Goal: Task Accomplishment & Management: Use online tool/utility

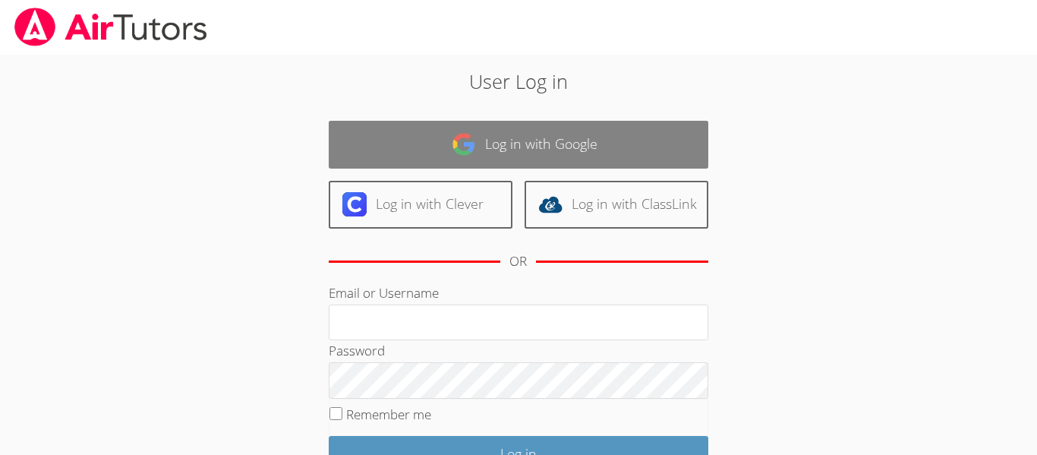
click at [555, 135] on link "Log in with Google" at bounding box center [519, 145] width 380 height 48
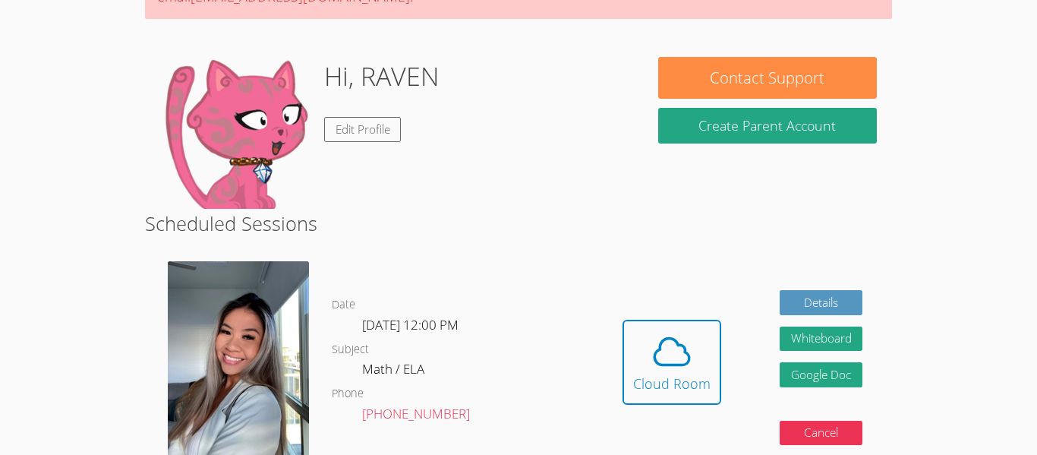
scroll to position [223, 0]
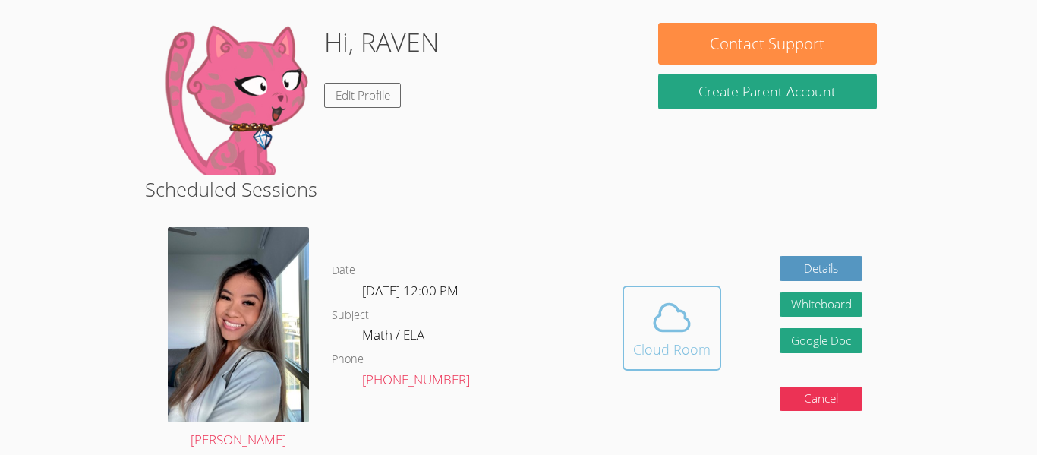
click at [681, 332] on icon at bounding box center [672, 317] width 43 height 43
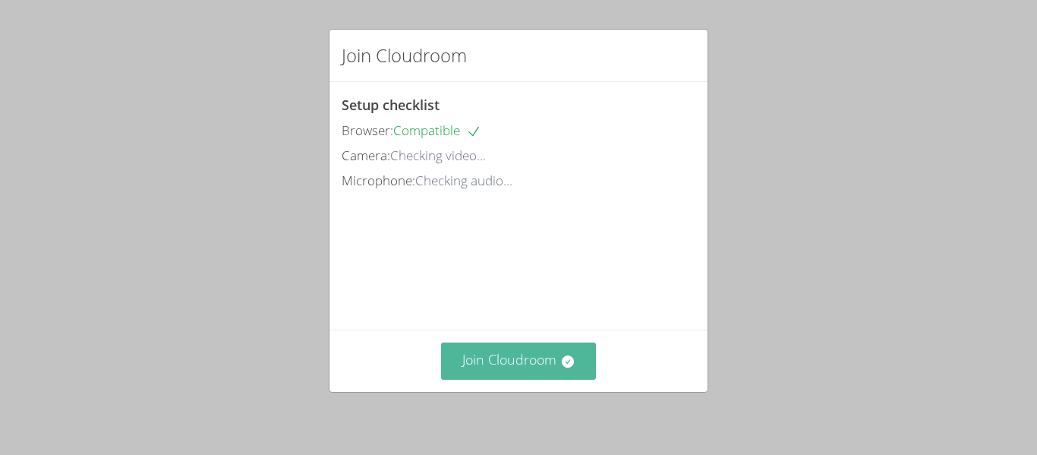
click at [508, 355] on button "Join Cloudroom" at bounding box center [519, 360] width 156 height 37
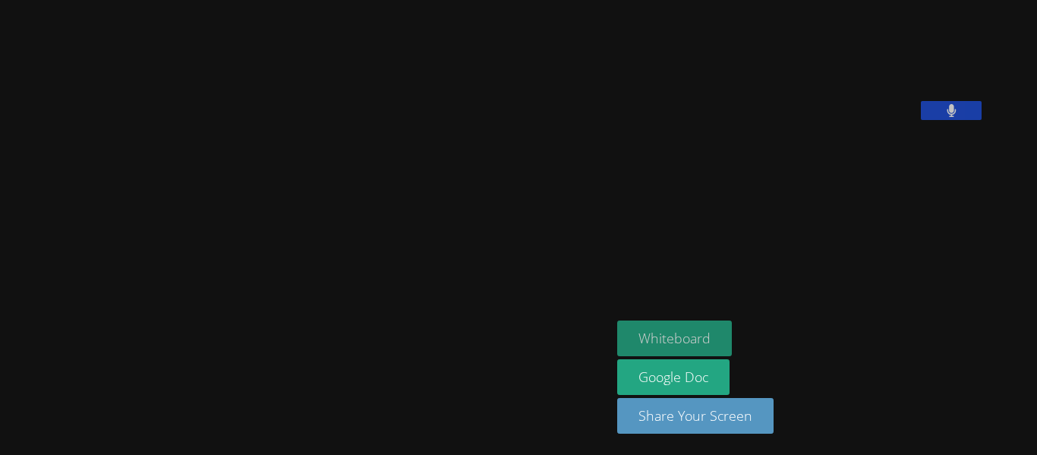
click at [732, 333] on button "Whiteboard" at bounding box center [674, 338] width 115 height 36
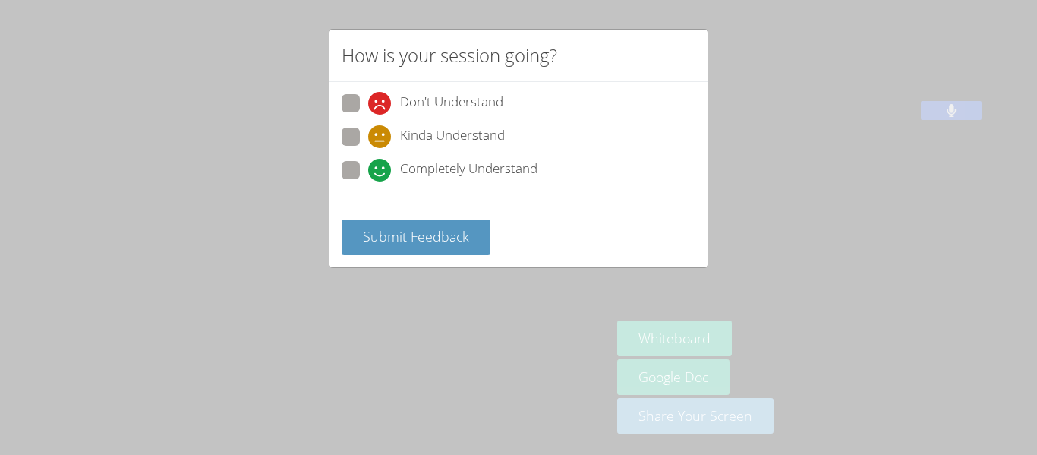
click at [368, 148] on span at bounding box center [368, 148] width 0 height 0
click at [368, 134] on input "Kinda Understand" at bounding box center [374, 134] width 13 height 13
radio input "true"
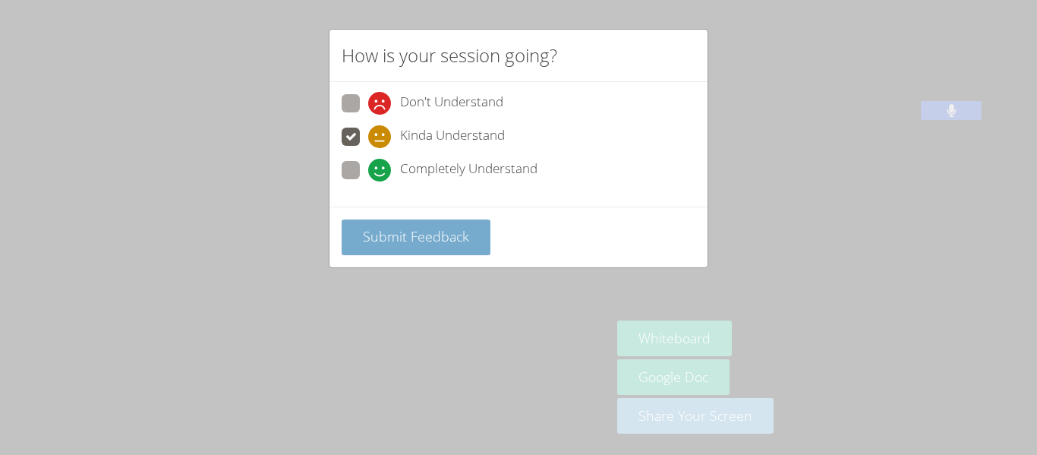
click at [448, 248] on button "Submit Feedback" at bounding box center [416, 237] width 149 height 36
